Goal: Task Accomplishment & Management: Complete application form

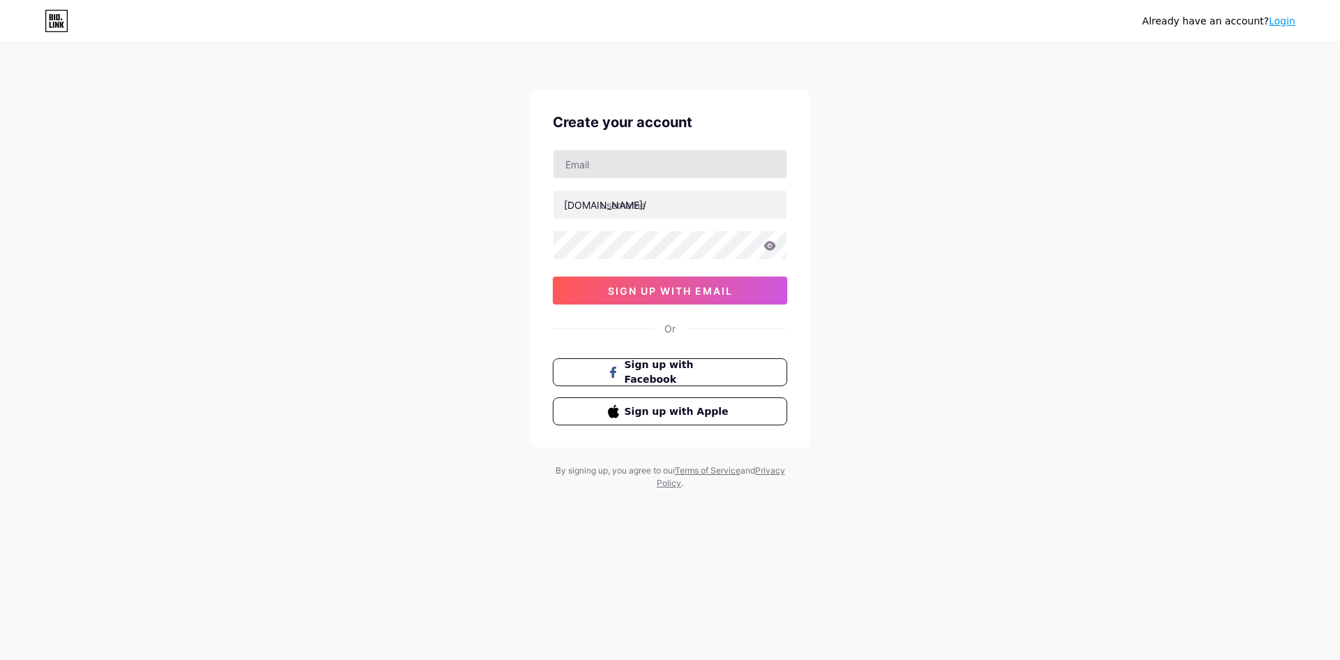
click at [619, 172] on input "text" at bounding box center [670, 164] width 233 height 28
type input "[EMAIL_ADDRESS][DOMAIN_NAME]"
click at [667, 210] on input "text" at bounding box center [670, 205] width 233 height 28
type input "s45supergacorr_"
drag, startPoint x: 422, startPoint y: 238, endPoint x: 602, endPoint y: 264, distance: 182.0
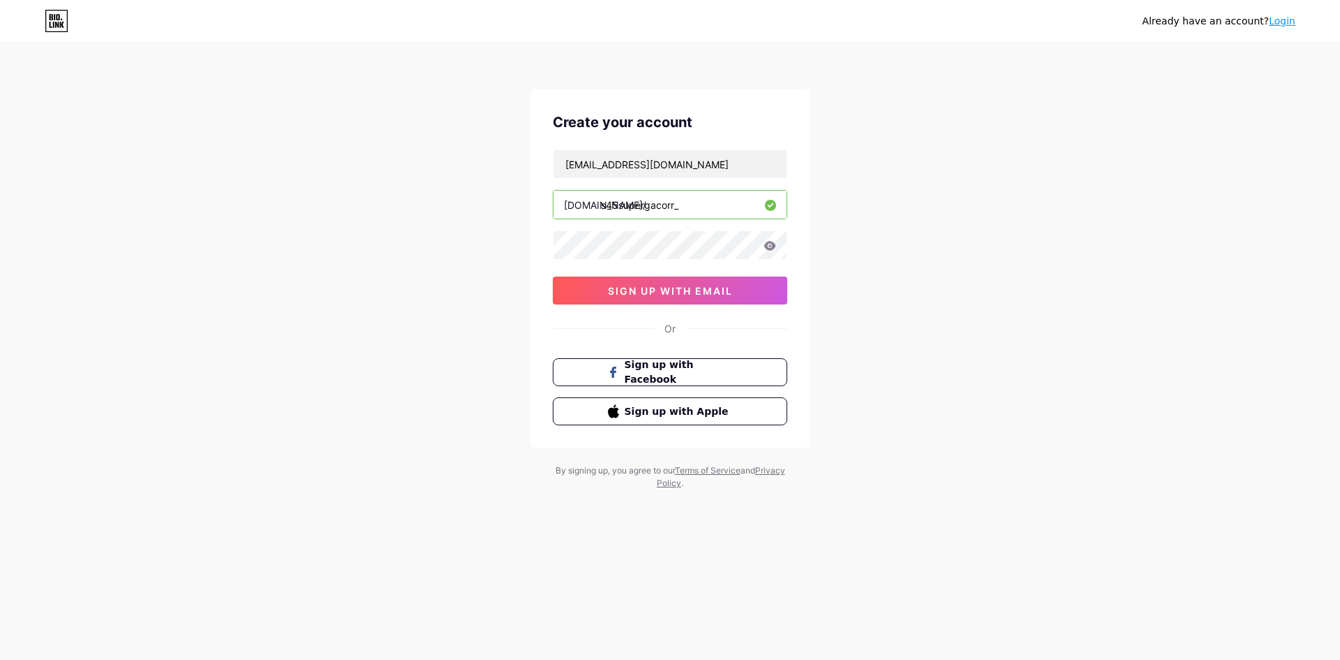
click at [422, 238] on div "Already have an account? Login Create your account [EMAIL_ADDRESS][DOMAIN_NAME]…" at bounding box center [670, 267] width 1340 height 534
drag, startPoint x: 596, startPoint y: 295, endPoint x: 608, endPoint y: 295, distance: 11.9
click at [596, 295] on button "sign up with email" at bounding box center [670, 290] width 235 height 28
